Goal: Information Seeking & Learning: Learn about a topic

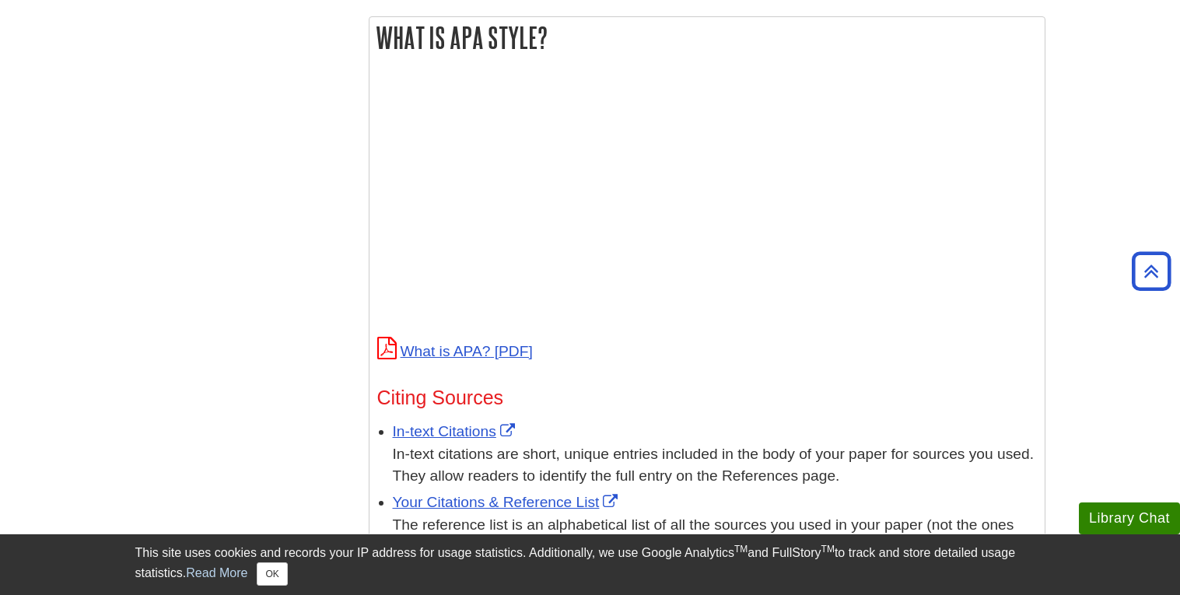
scroll to position [567, 0]
click at [478, 349] on link "What is APA?" at bounding box center [455, 350] width 156 height 16
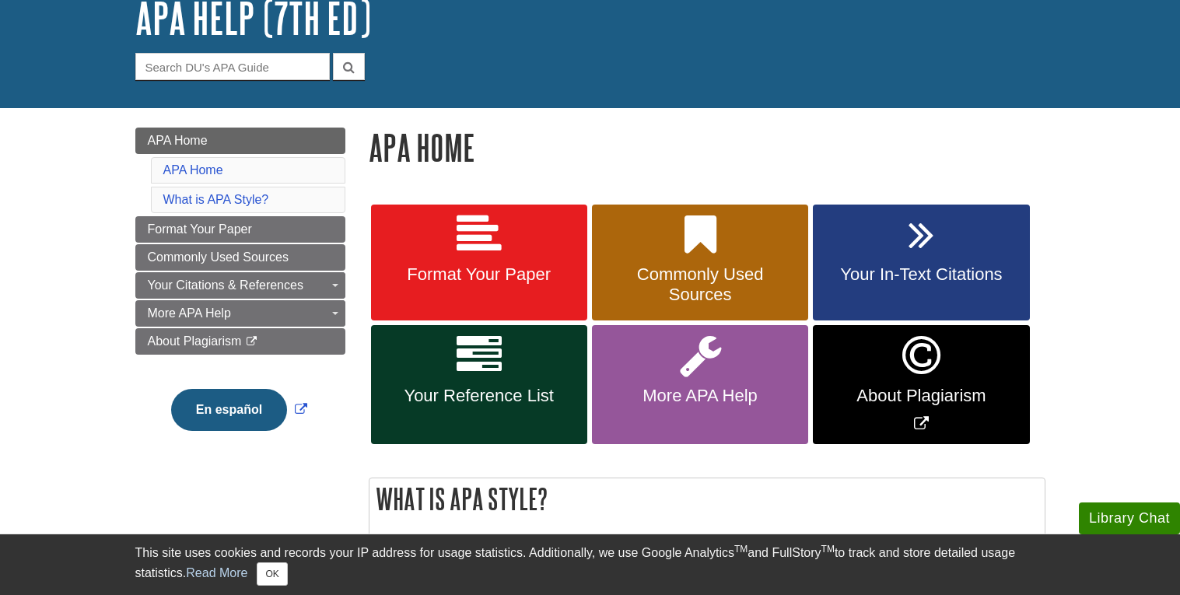
scroll to position [107, 0]
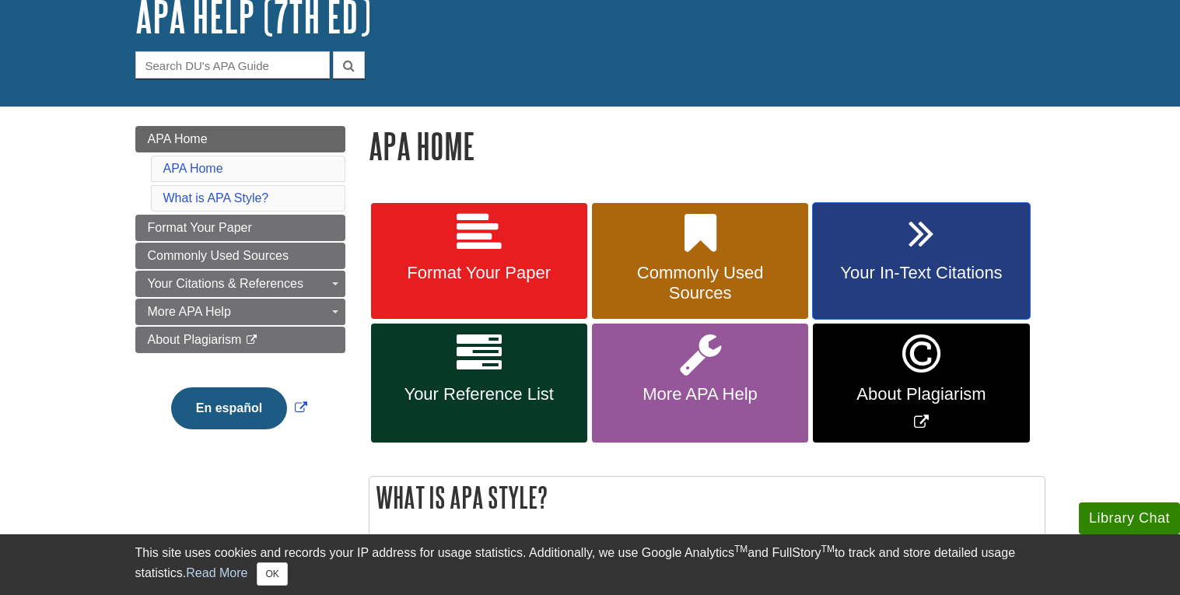
click at [892, 259] on link "Your In-Text Citations" at bounding box center [921, 261] width 216 height 117
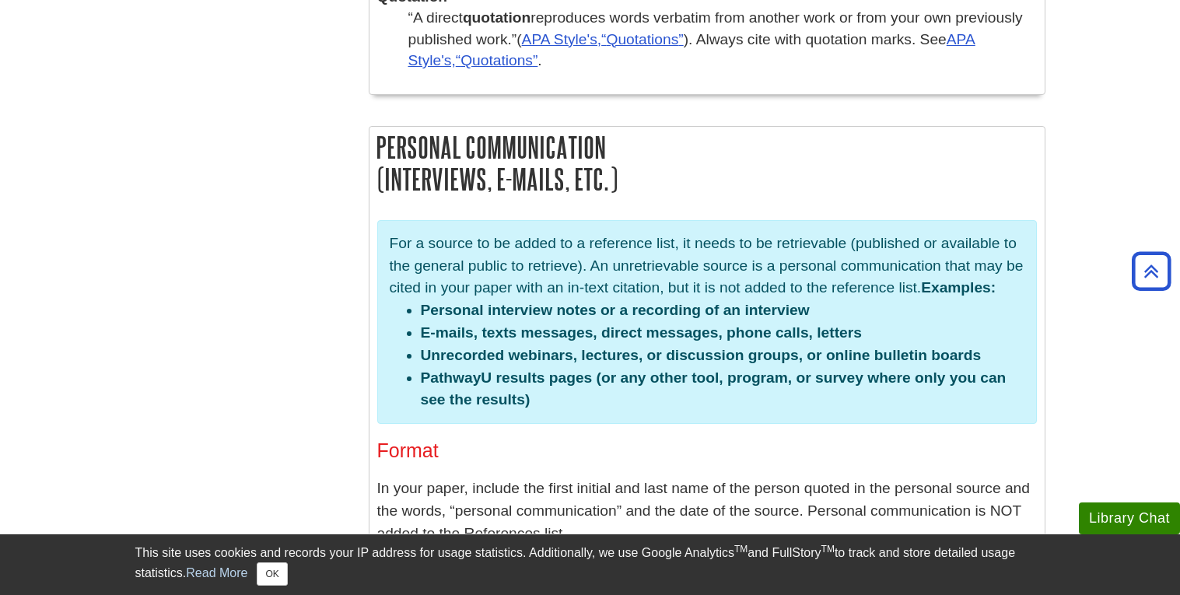
scroll to position [3123, 0]
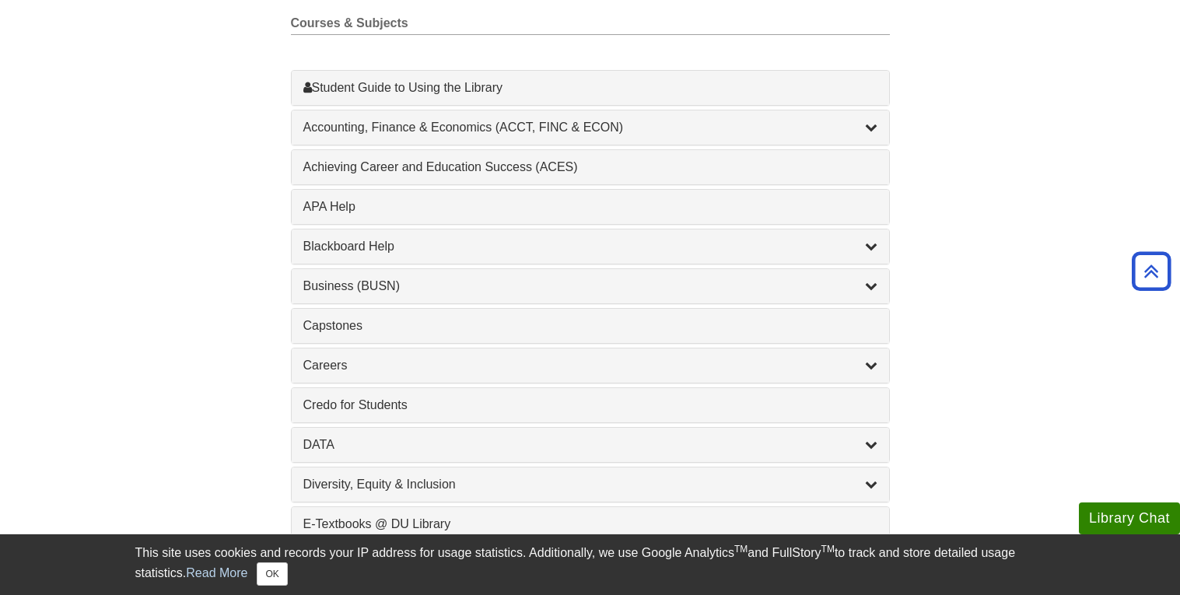
scroll to position [460, 0]
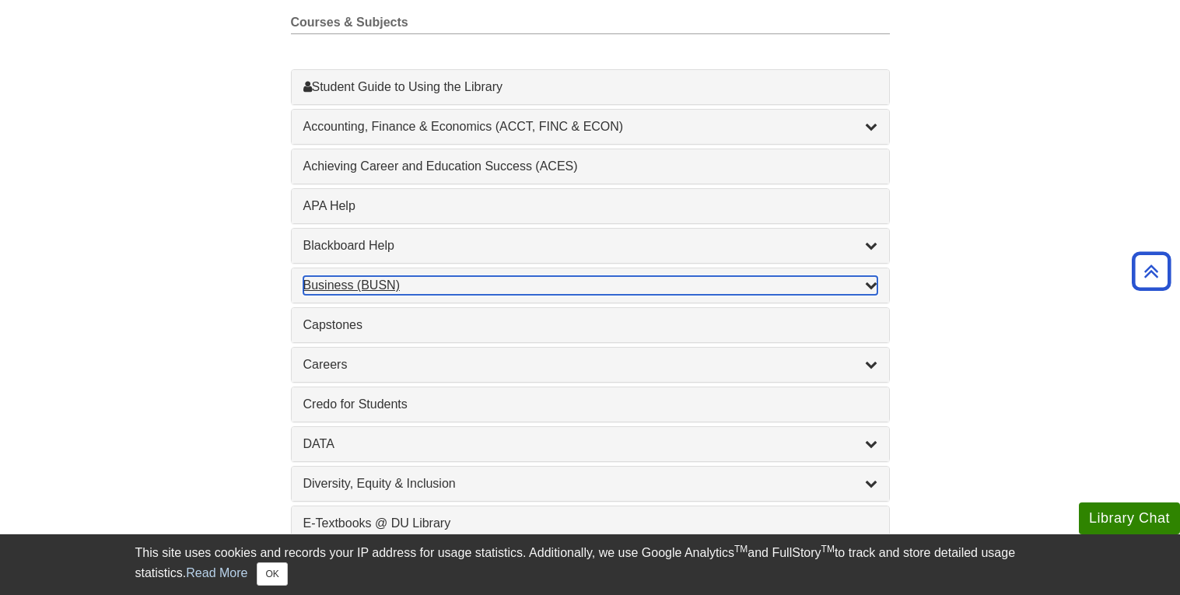
click at [419, 284] on div "Business (BUSN) , 9 guides" at bounding box center [590, 285] width 574 height 19
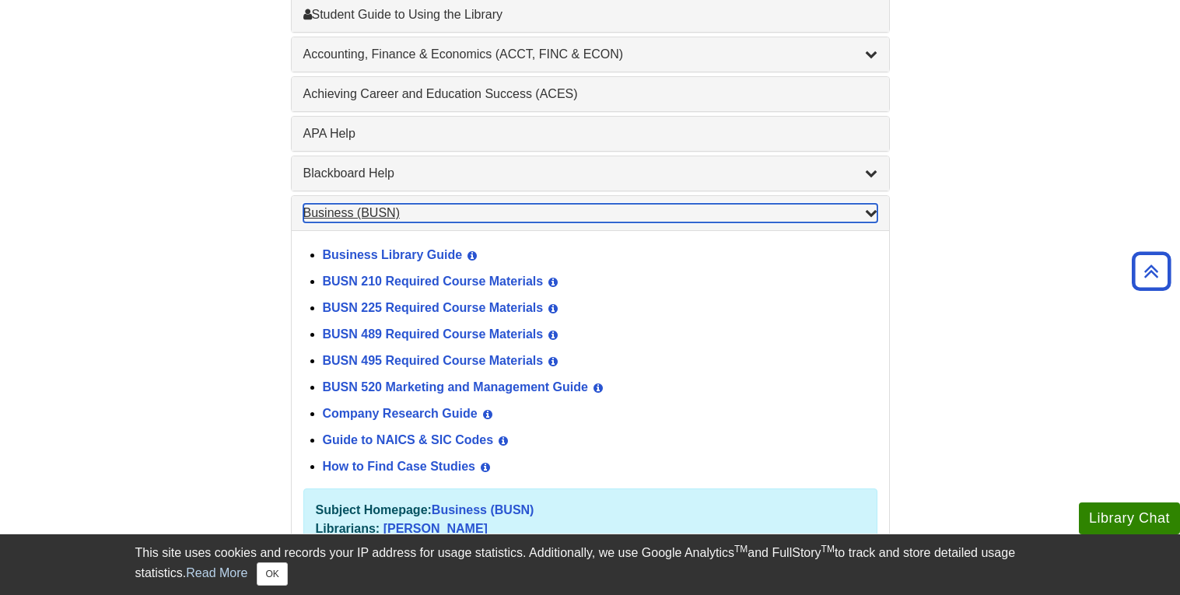
scroll to position [534, 0]
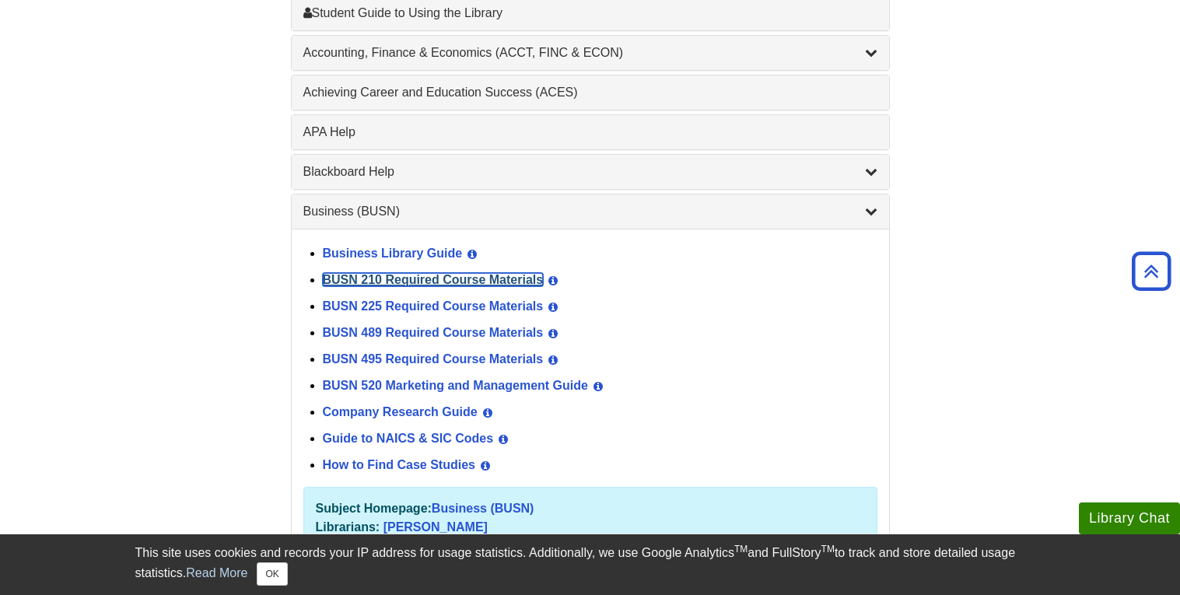
click at [521, 277] on link "BUSN 210 Required Course Materials" at bounding box center [433, 279] width 221 height 13
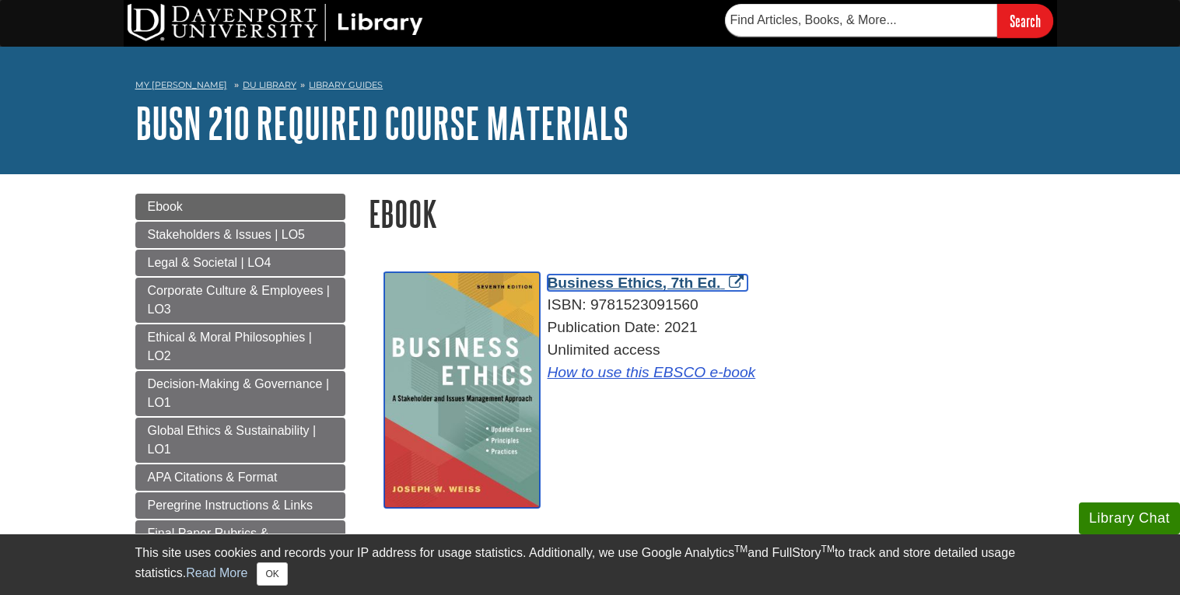
click at [700, 282] on span "Business Ethics, 7th Ed." at bounding box center [635, 283] width 174 height 16
